Goal: Contribute content

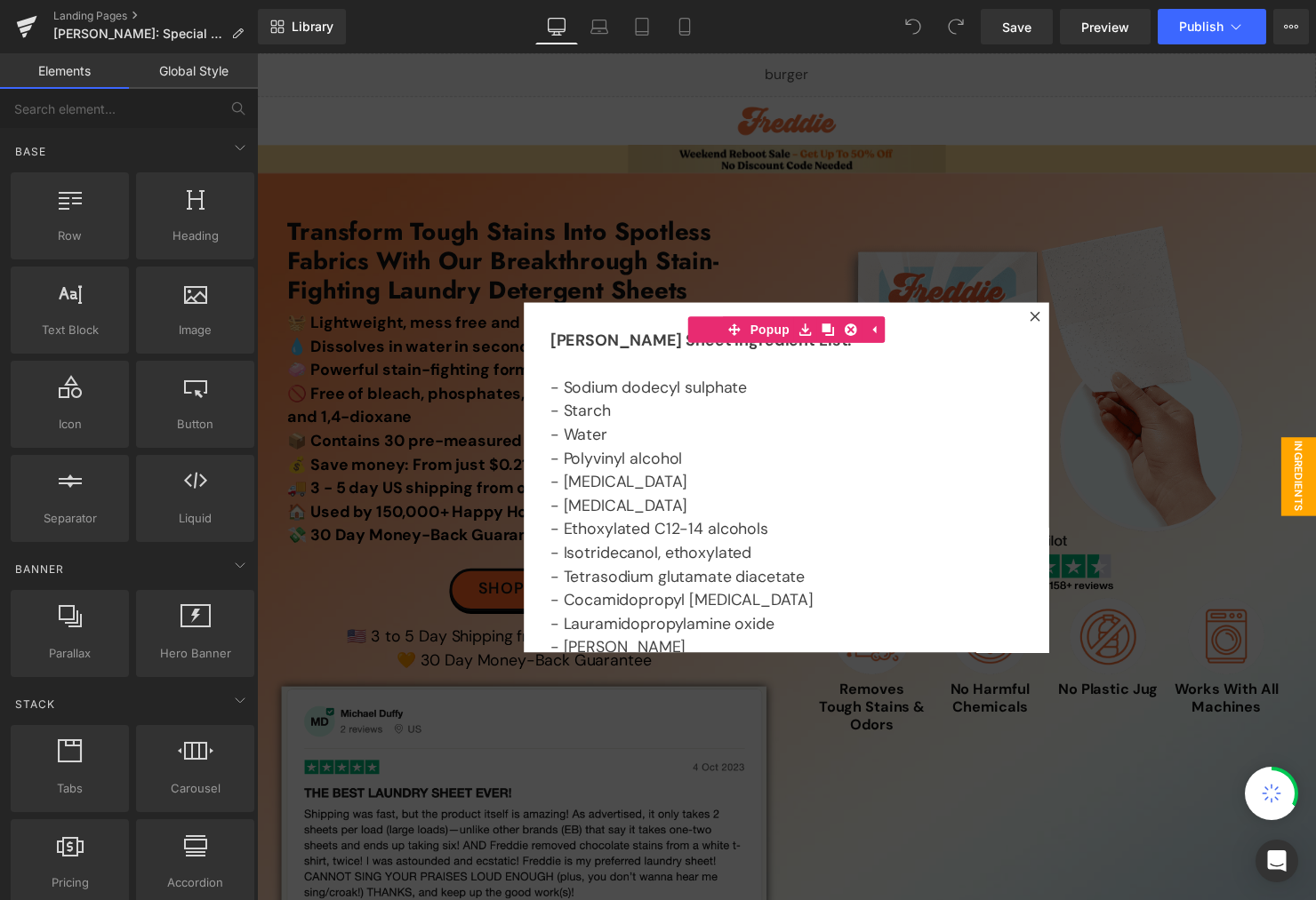
click at [673, 157] on div at bounding box center [795, 484] width 1076 height 861
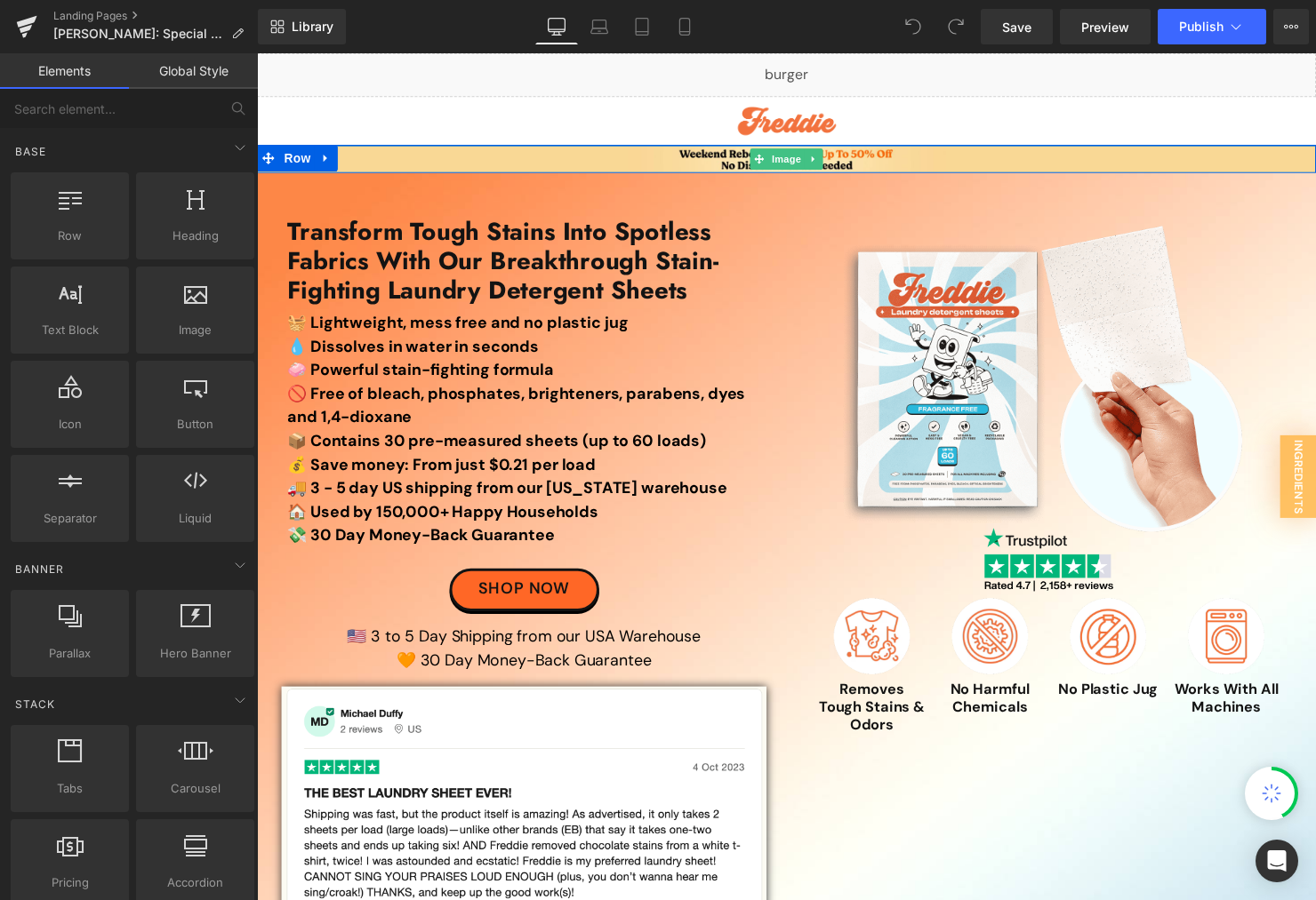
click at [784, 158] on span "Image" at bounding box center [795, 160] width 37 height 21
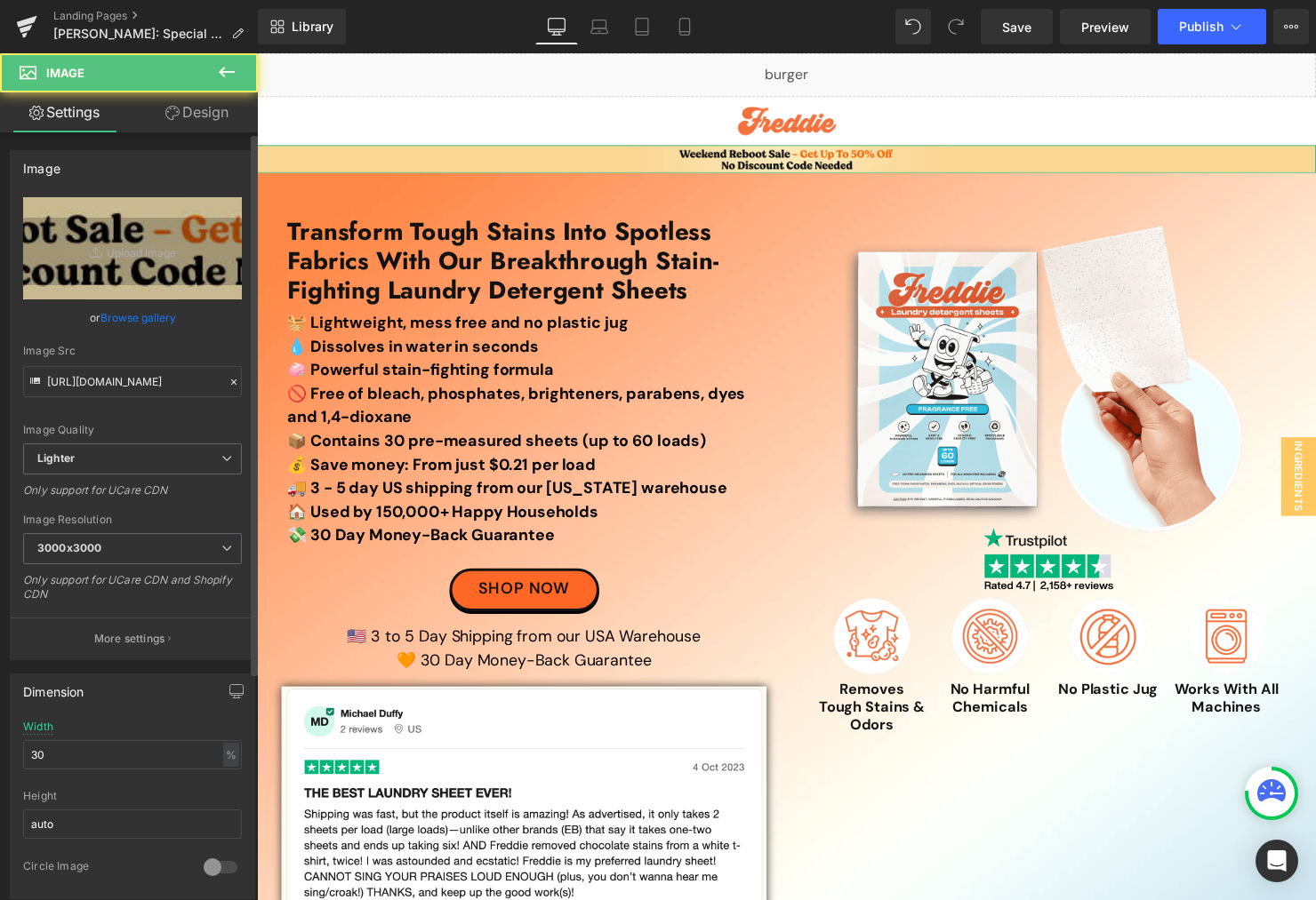
click at [153, 300] on div "Image Quality Lighter Lightest Lighter Lighter Lightest Only support for UCare …" at bounding box center [132, 321] width 219 height 246
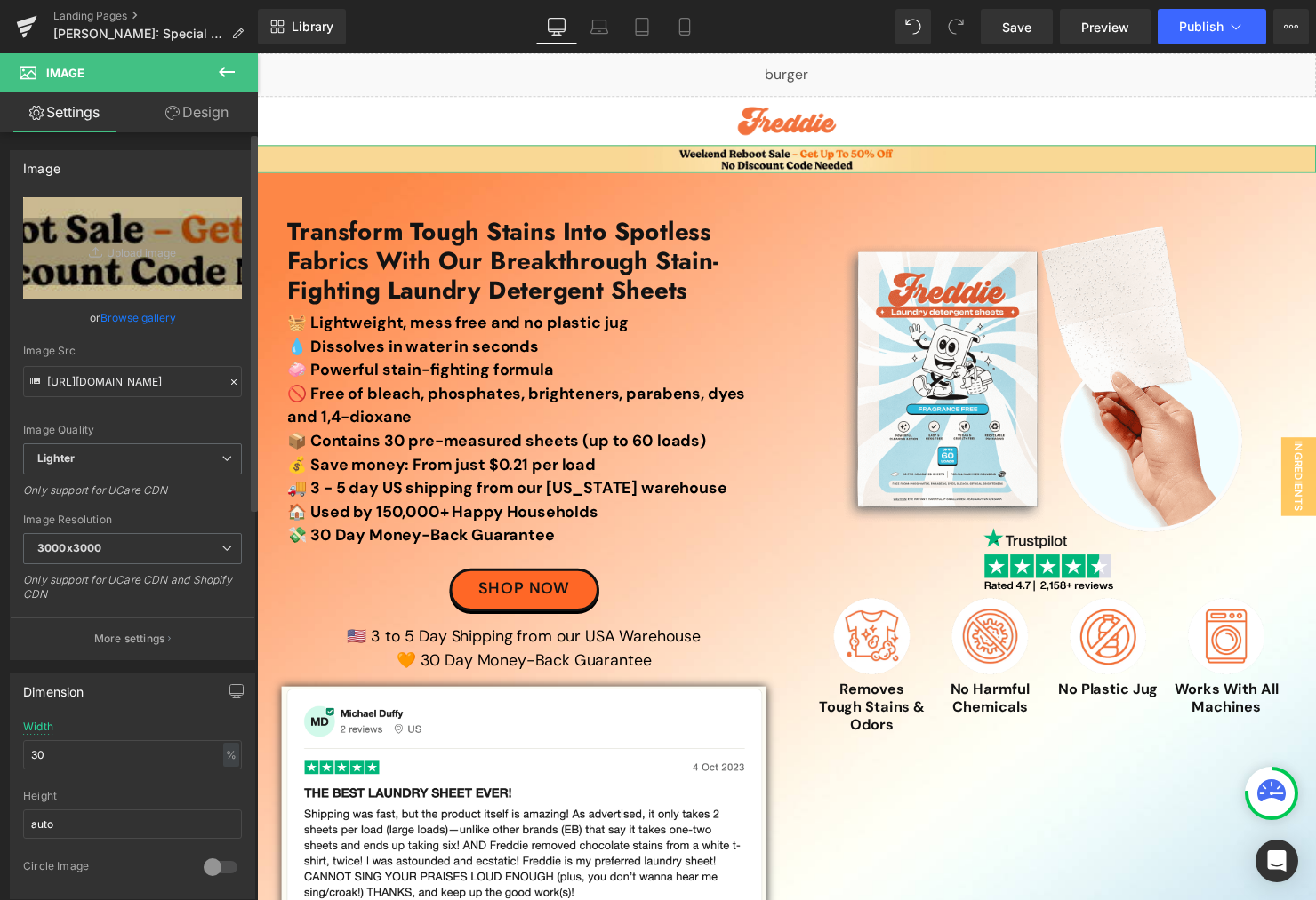
click at [136, 315] on link "Browse gallery" at bounding box center [138, 318] width 76 height 31
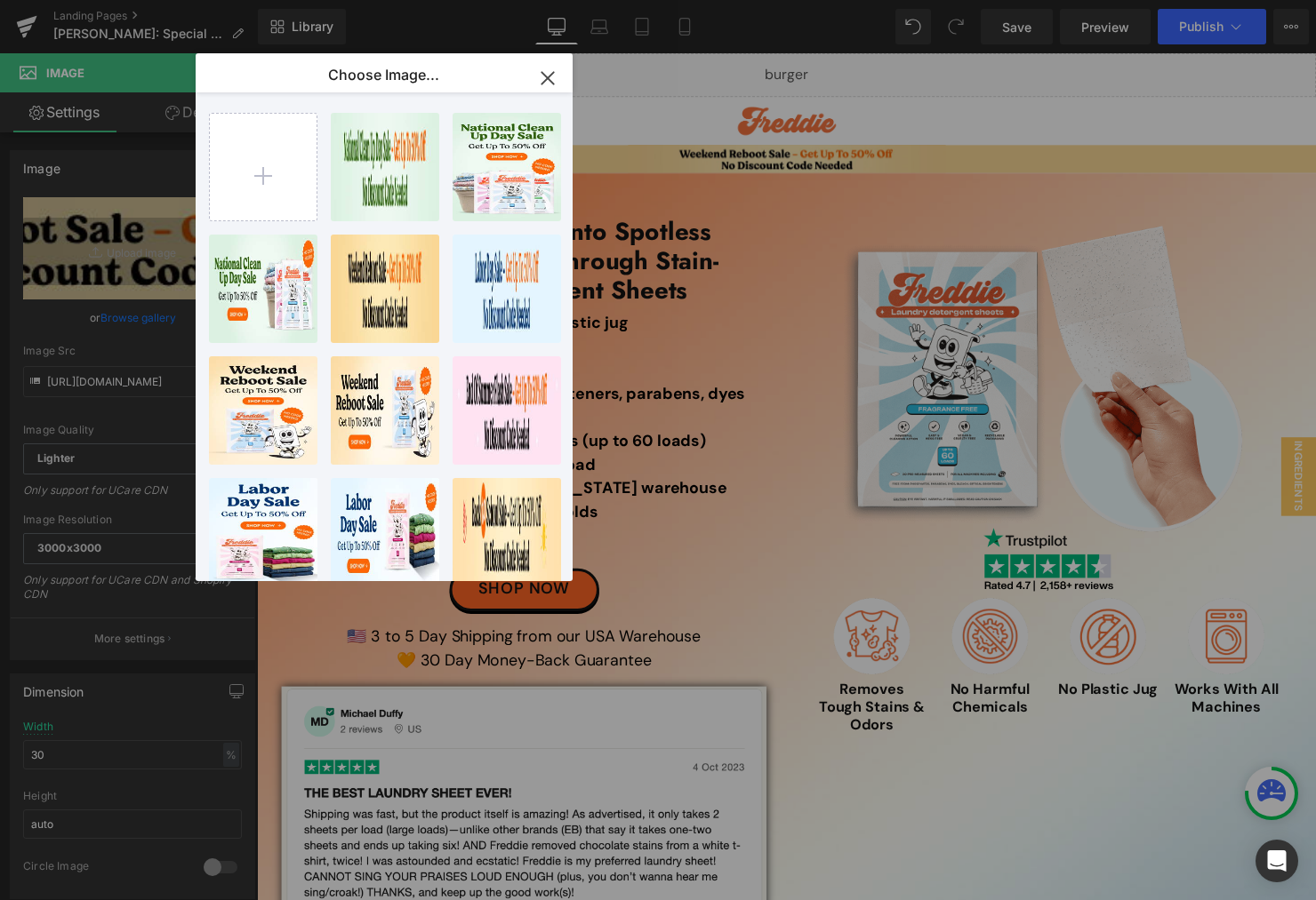
drag, startPoint x: 377, startPoint y: 163, endPoint x: 158, endPoint y: 92, distance: 230.2
click at [0, 0] on div "Nationa...nner.jpg 49.00 KB" at bounding box center [0, 0] width 0 height 0
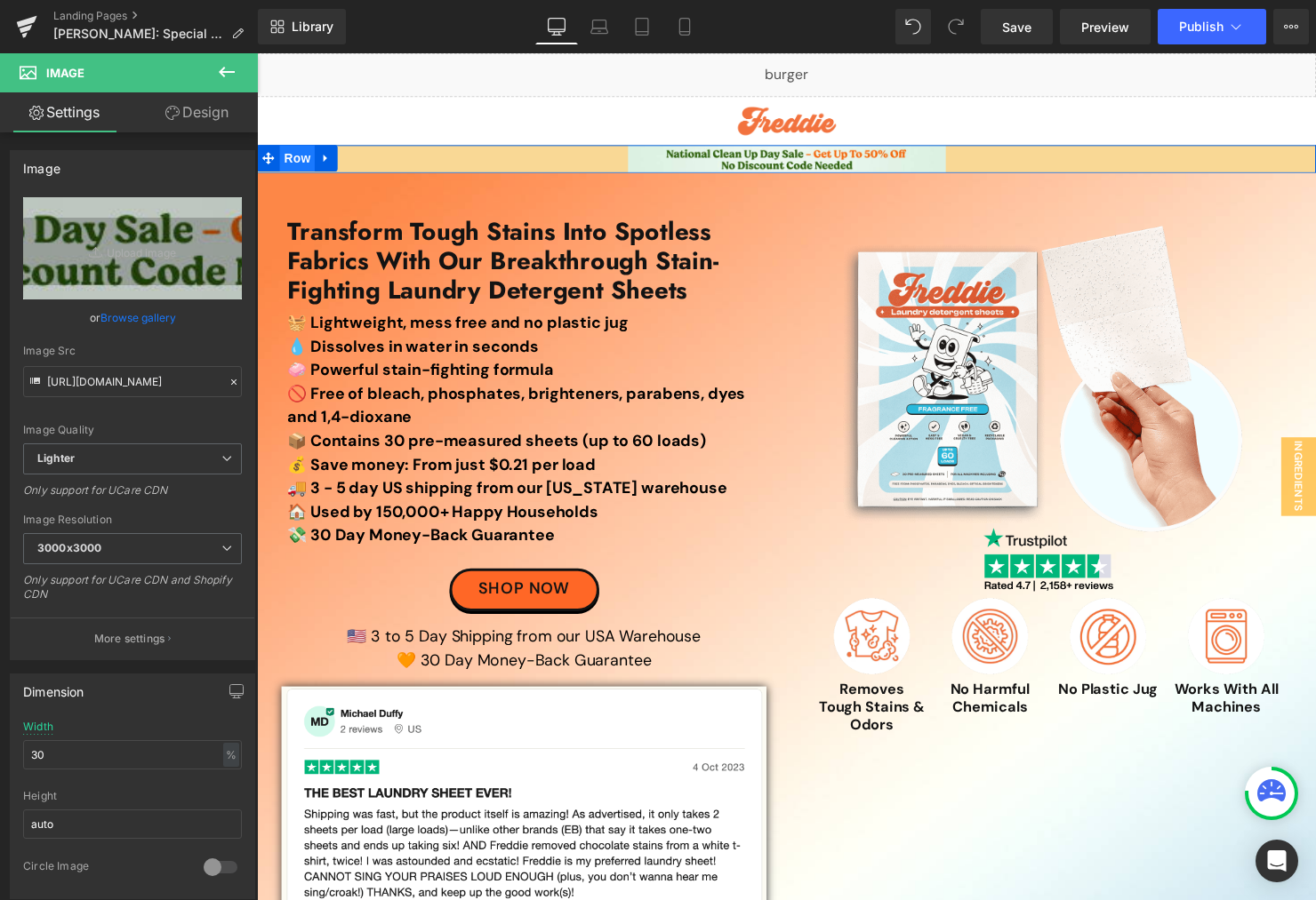
click at [295, 159] on span "Row" at bounding box center [297, 159] width 36 height 26
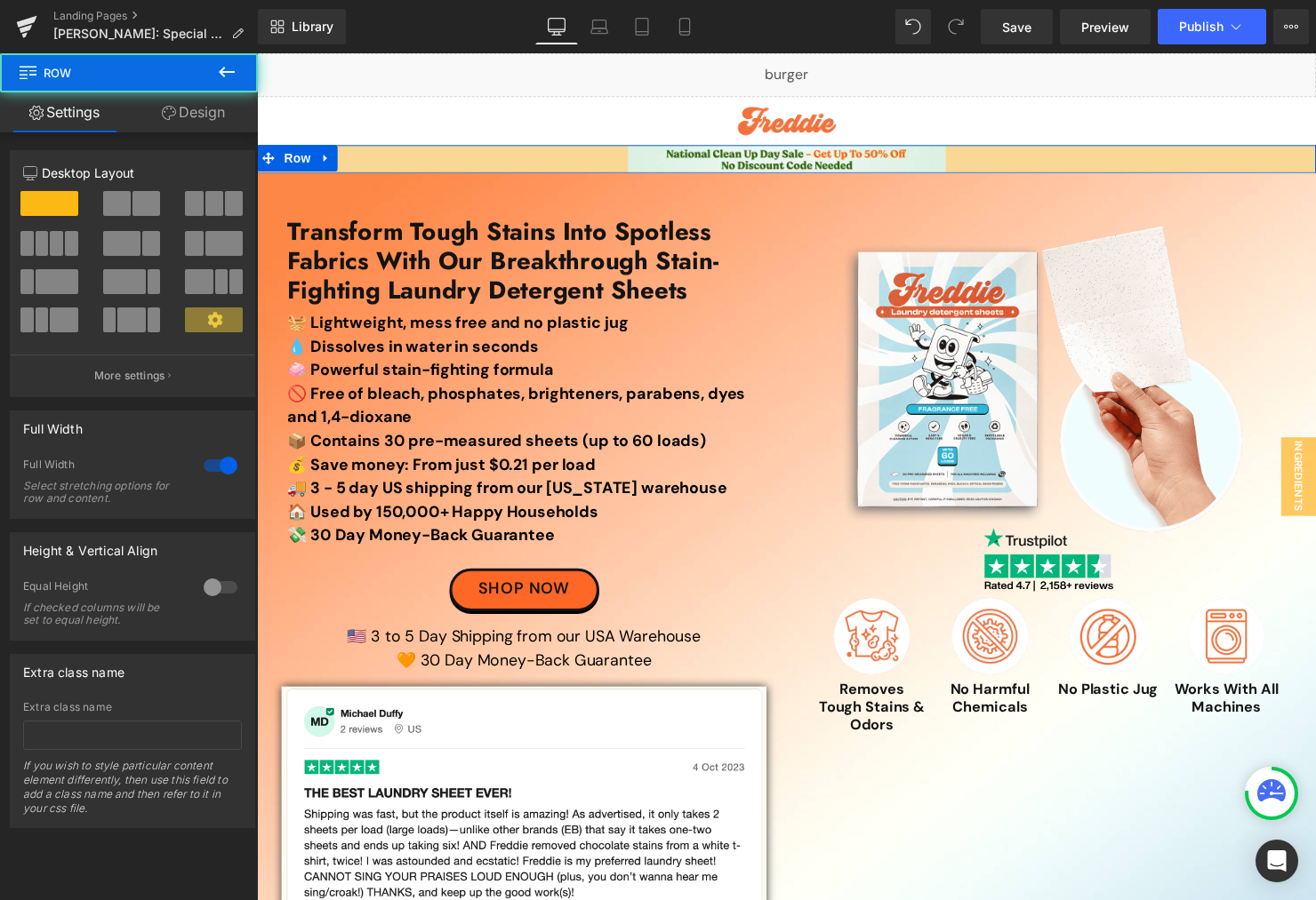
click at [200, 109] on link "Design" at bounding box center [192, 112] width 129 height 40
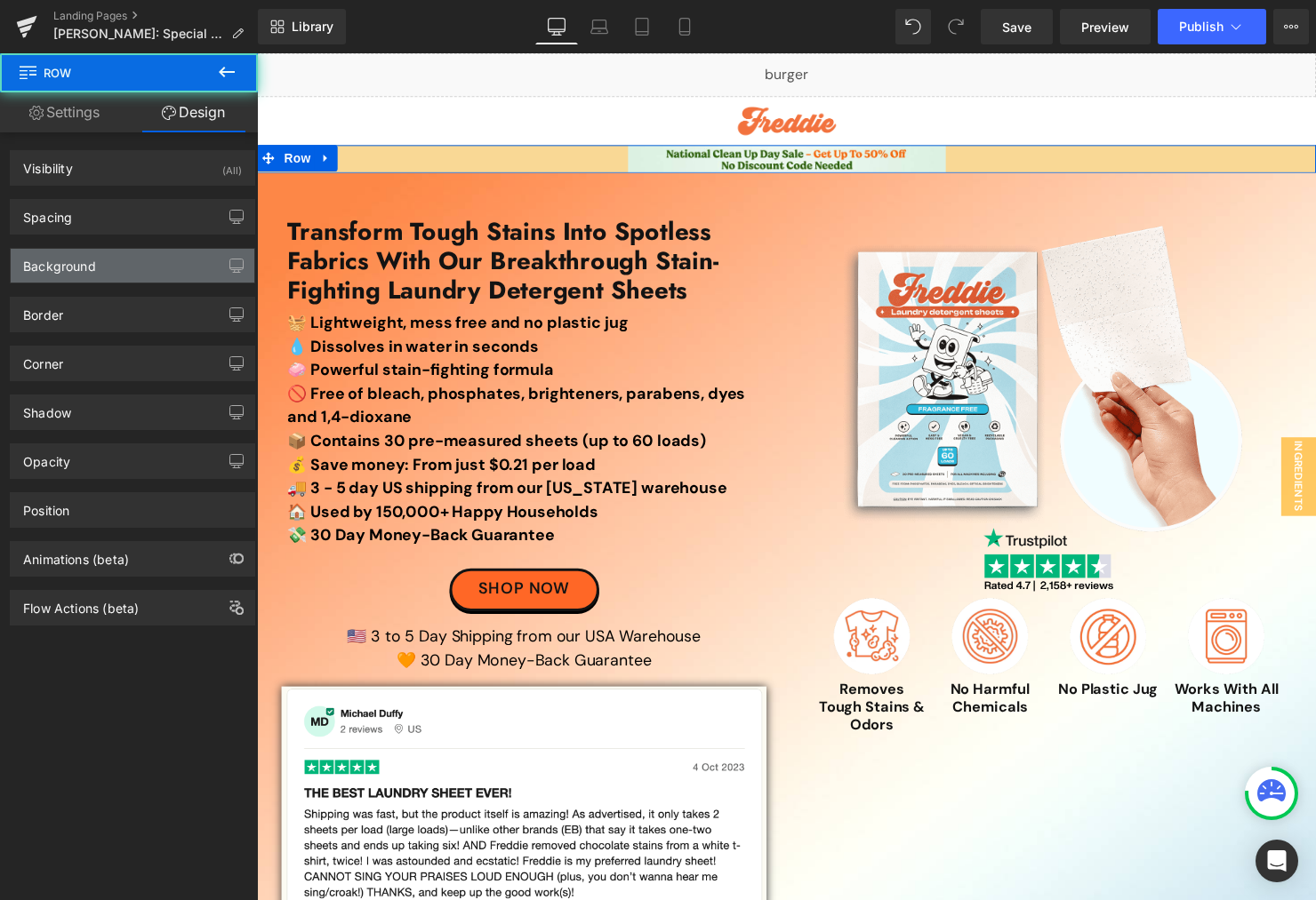
click at [101, 268] on div "Background" at bounding box center [132, 265] width 243 height 34
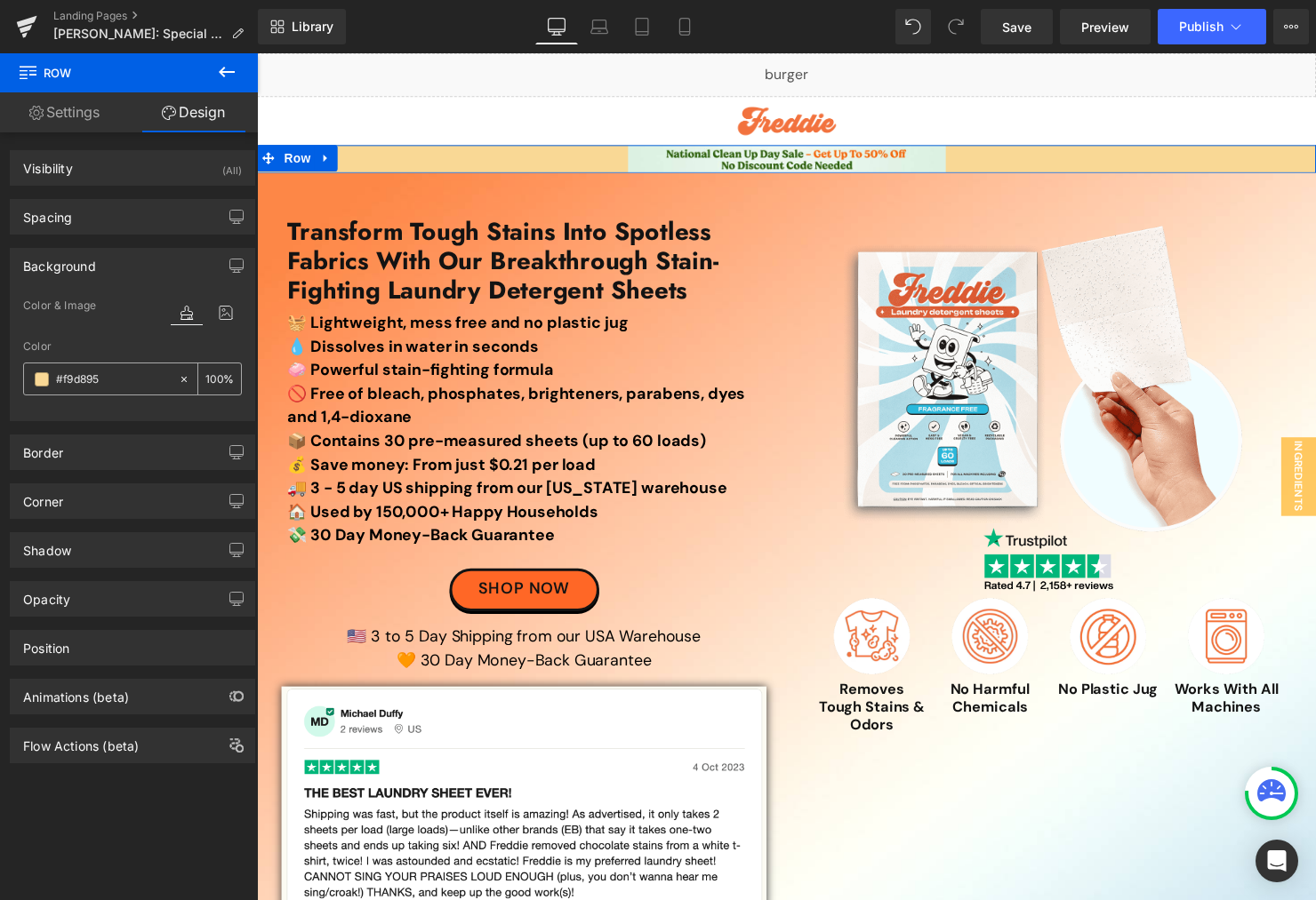
click at [105, 377] on input "#f9d895" at bounding box center [112, 379] width 114 height 19
paste input "DCF1E2"
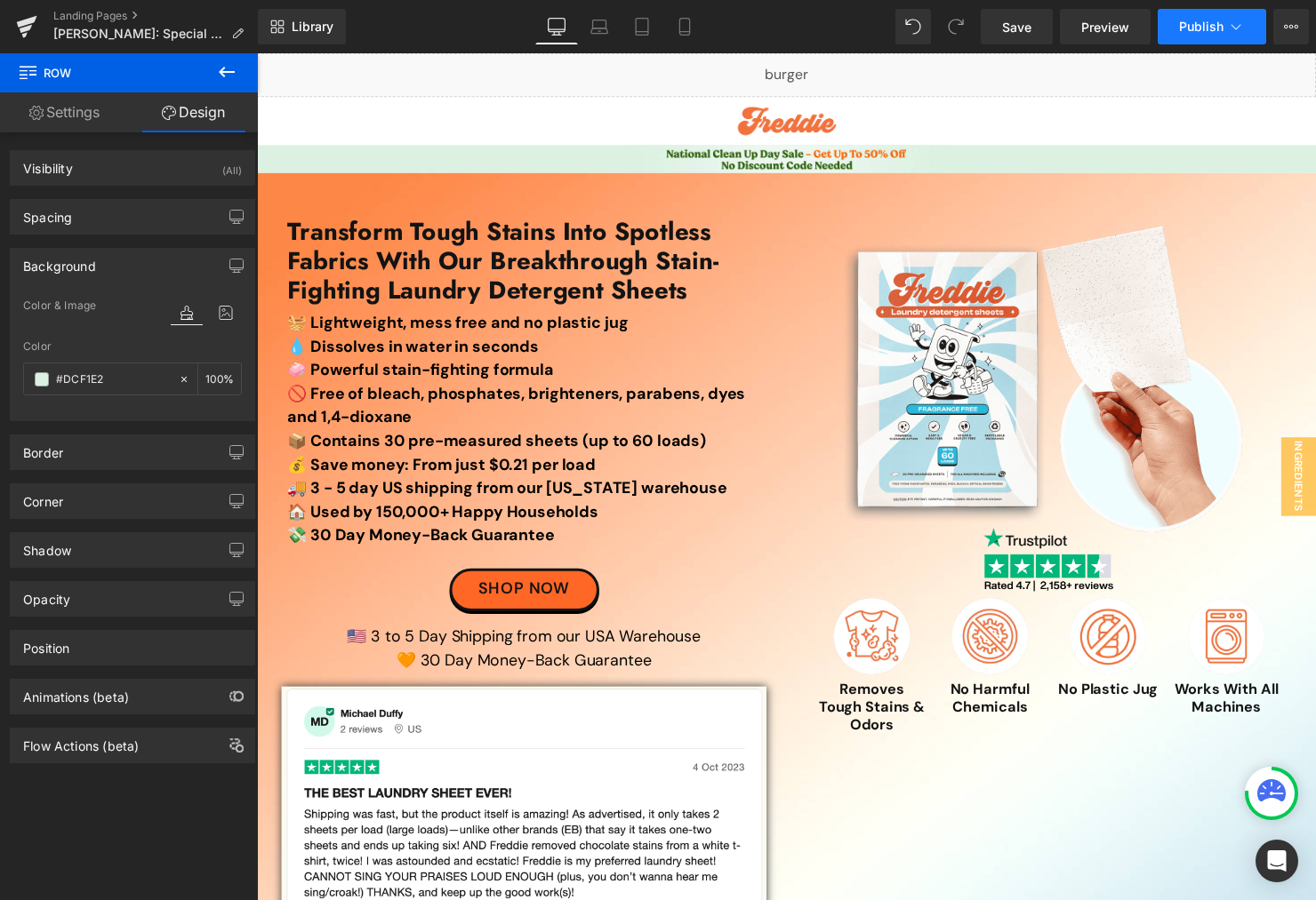
type input "#DCF1E2"
click at [1191, 38] on button "Publish" at bounding box center [1211, 26] width 108 height 36
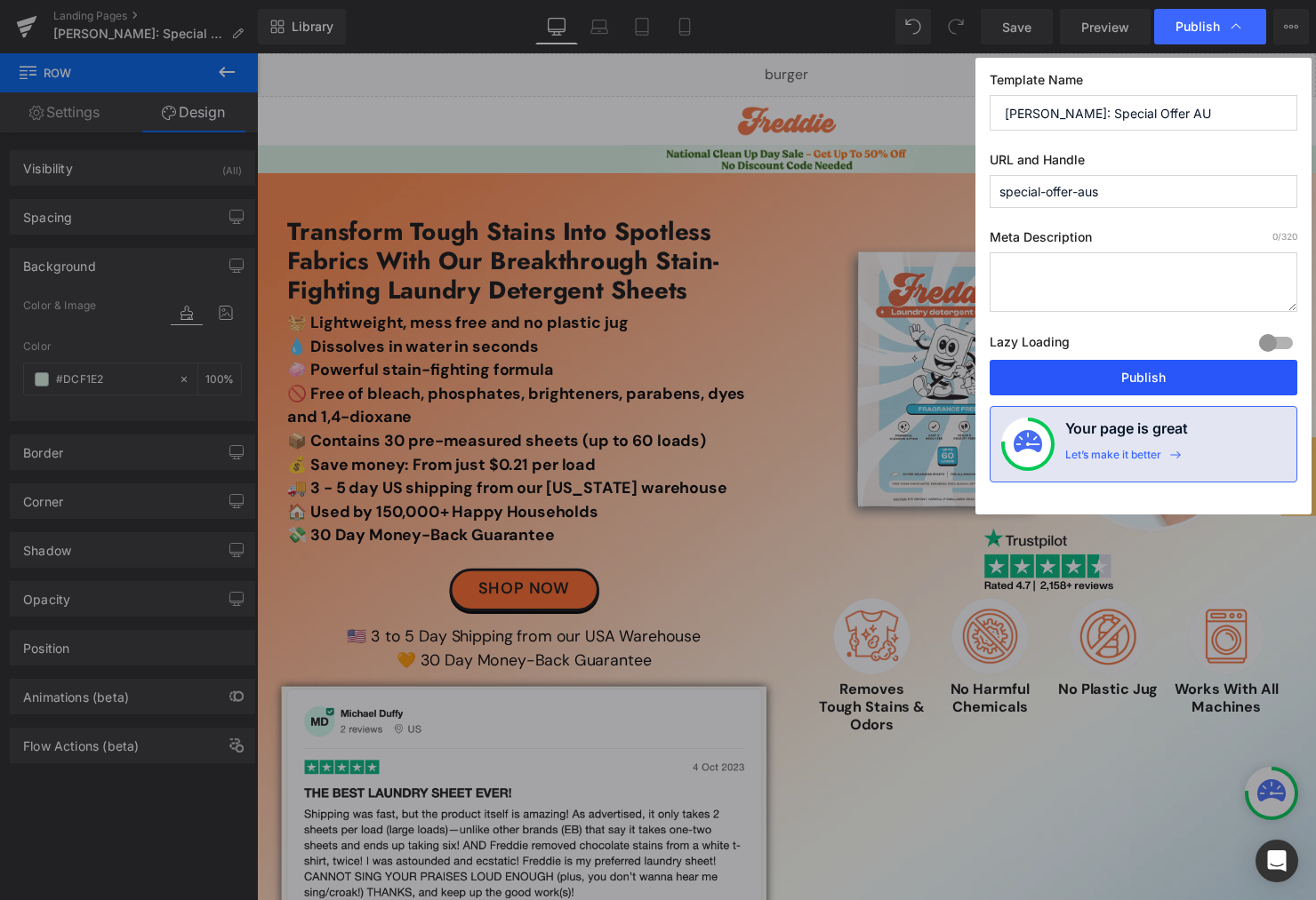
click at [1053, 365] on button "Publish" at bounding box center [1144, 377] width 308 height 36
